Goal: Find specific page/section: Find specific page/section

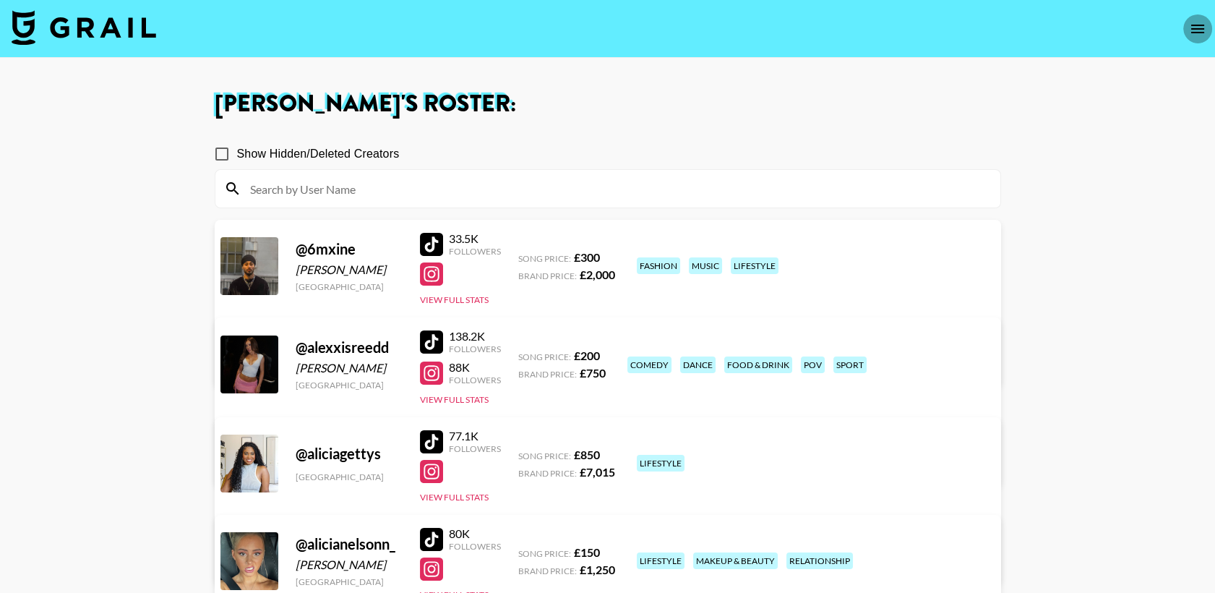
click at [1190, 30] on icon "open drawer" at bounding box center [1197, 28] width 17 height 17
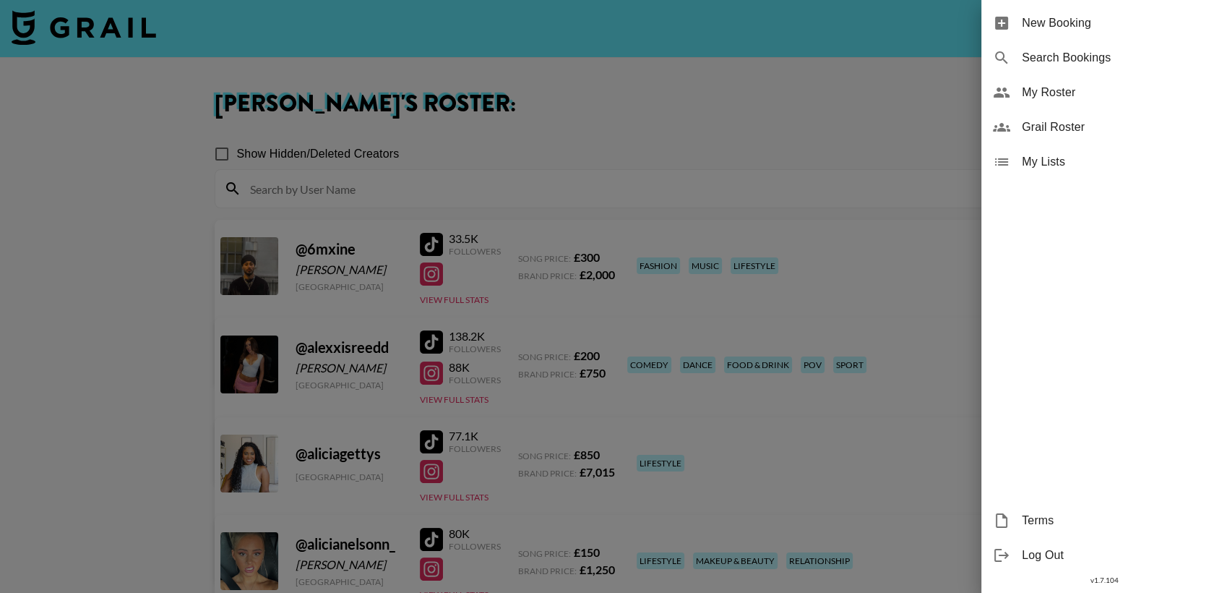
click at [1041, 127] on span "Grail Roster" at bounding box center [1119, 127] width 194 height 17
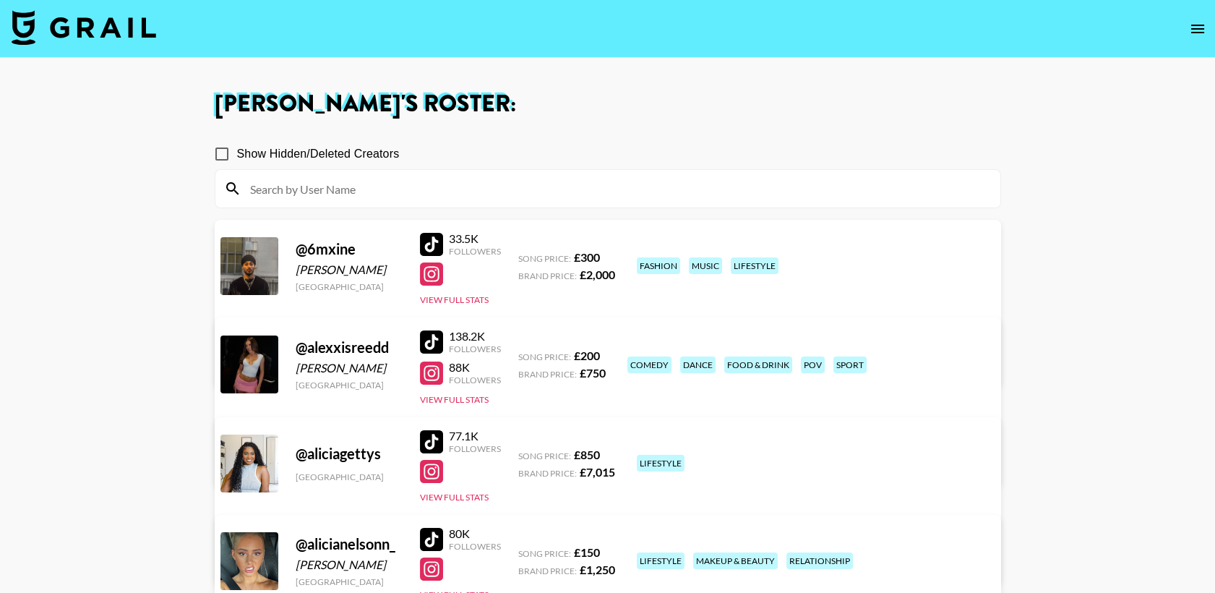
click at [1197, 35] on icon "open drawer" at bounding box center [1197, 28] width 17 height 17
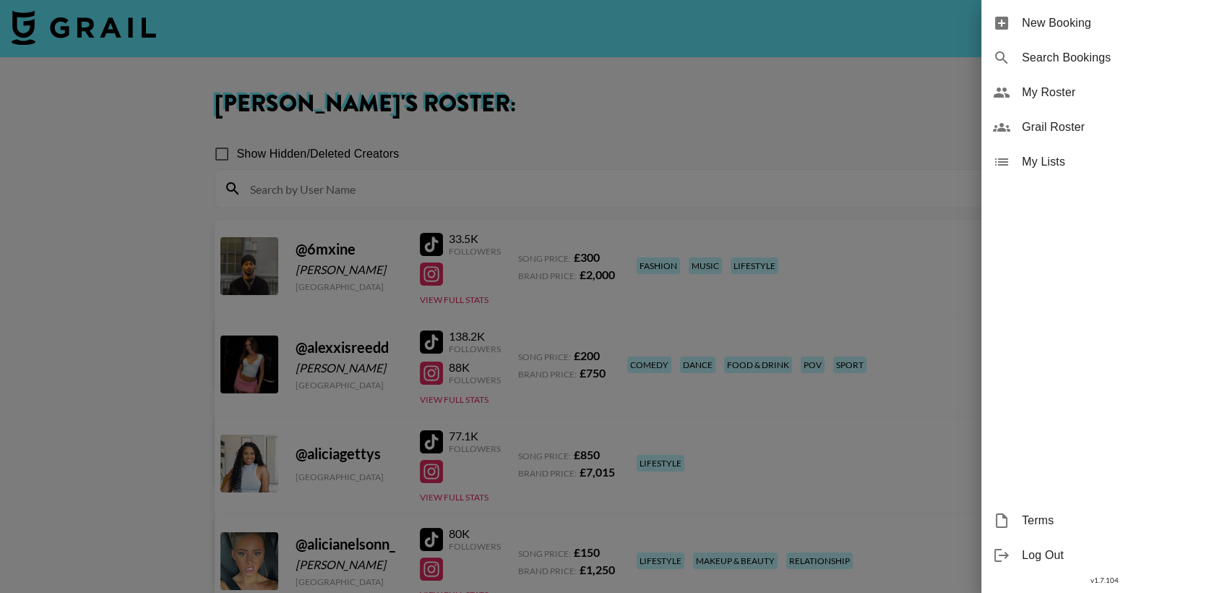
click at [1076, 124] on span "Grail Roster" at bounding box center [1119, 127] width 194 height 17
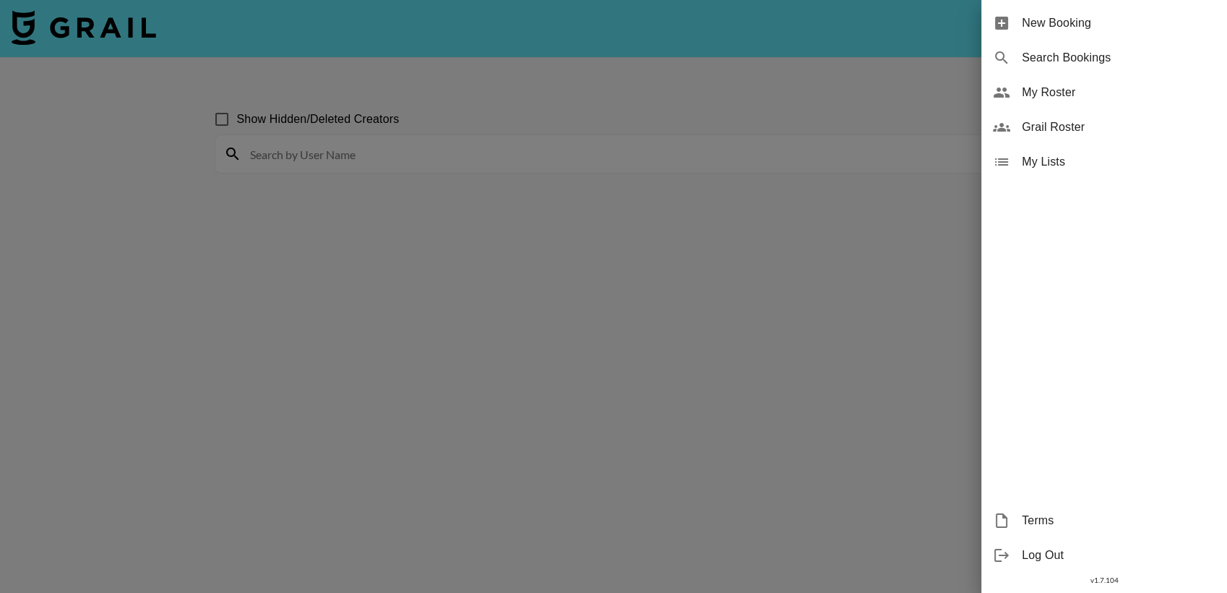
click at [797, 85] on div at bounding box center [613, 296] width 1227 height 593
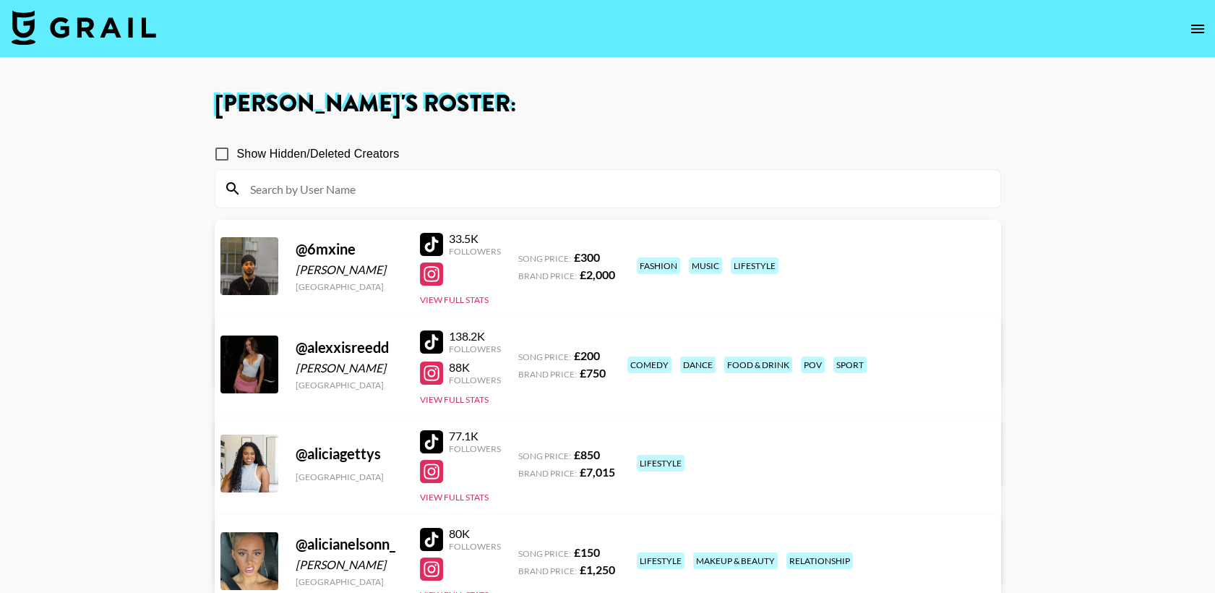
click at [1193, 27] on icon "open drawer" at bounding box center [1197, 28] width 17 height 17
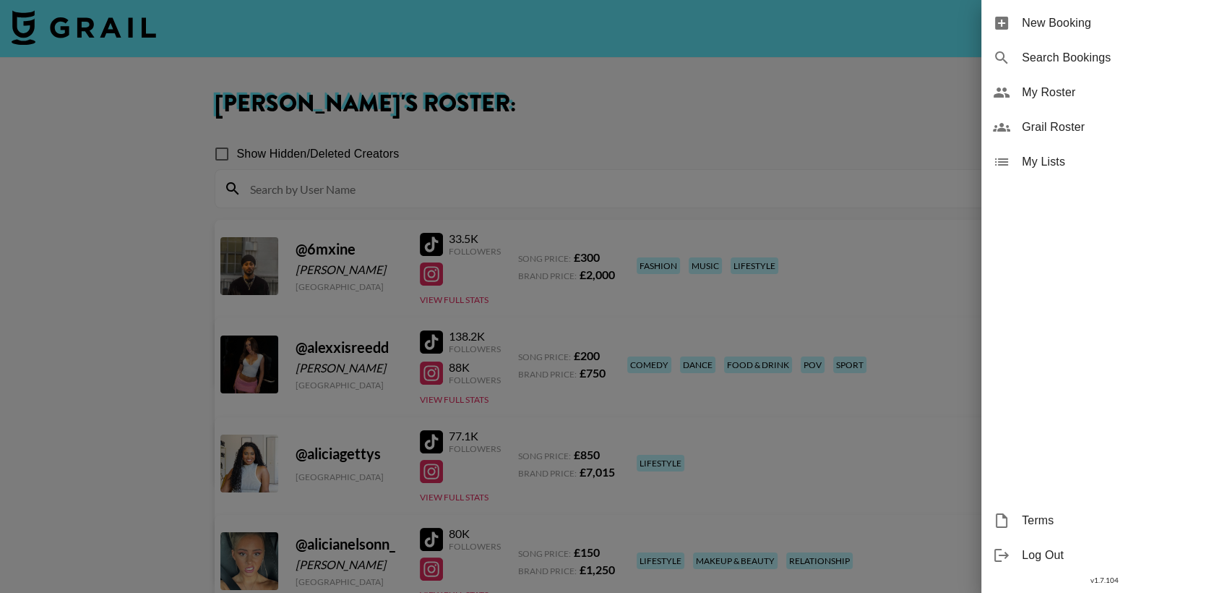
click at [1074, 122] on span "Grail Roster" at bounding box center [1119, 127] width 194 height 17
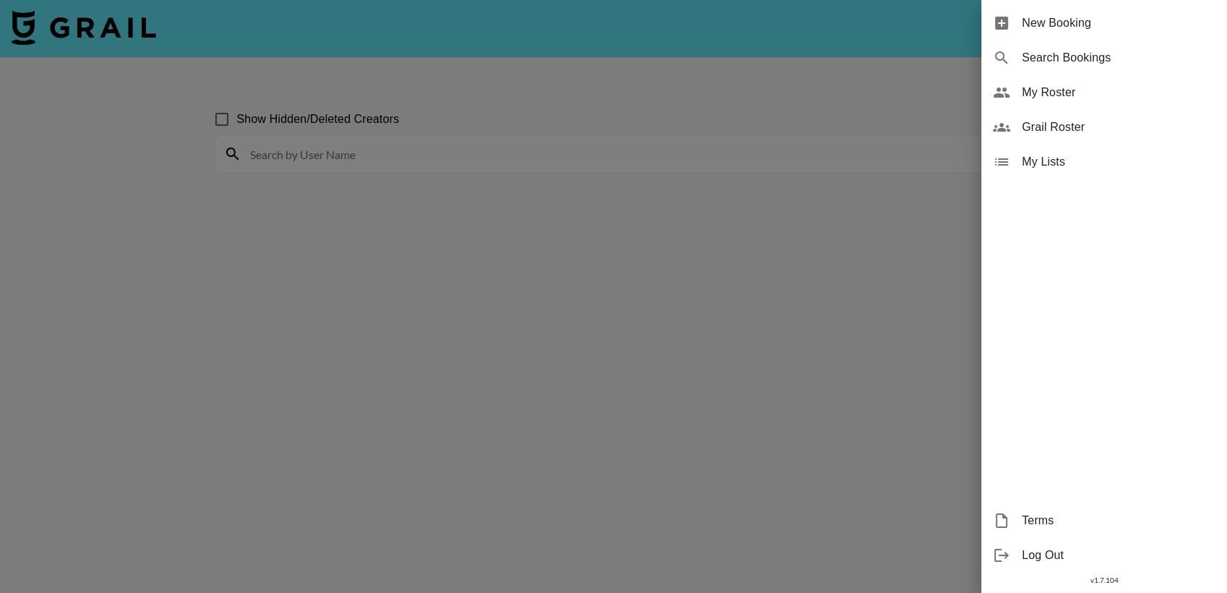
click at [849, 86] on div at bounding box center [613, 296] width 1227 height 593
